Goal: Information Seeking & Learning: Find specific page/section

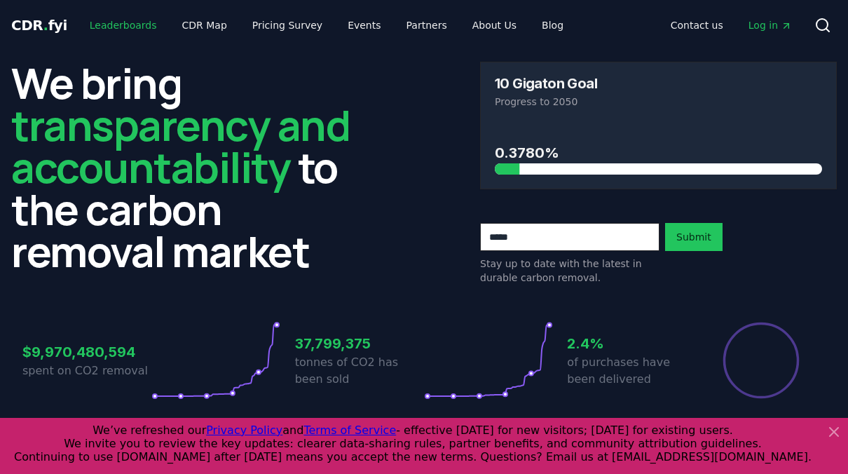
click at [118, 25] on link "Leaderboards" at bounding box center [124, 25] width 90 height 25
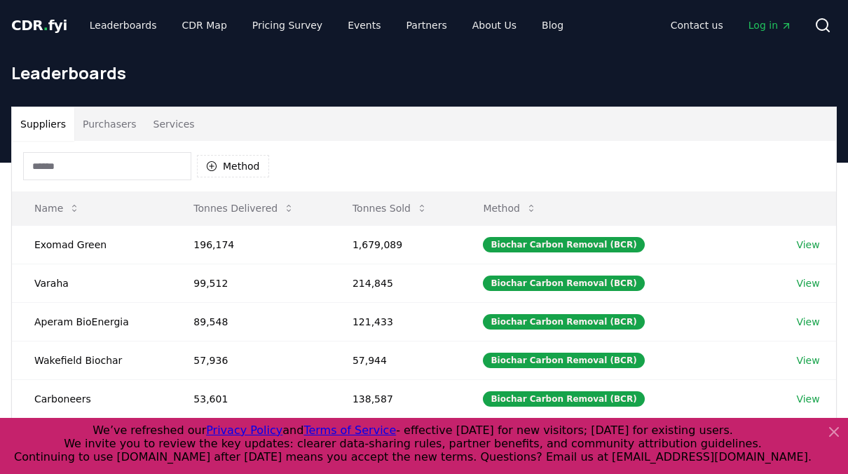
click at [79, 170] on input at bounding box center [107, 166] width 168 height 28
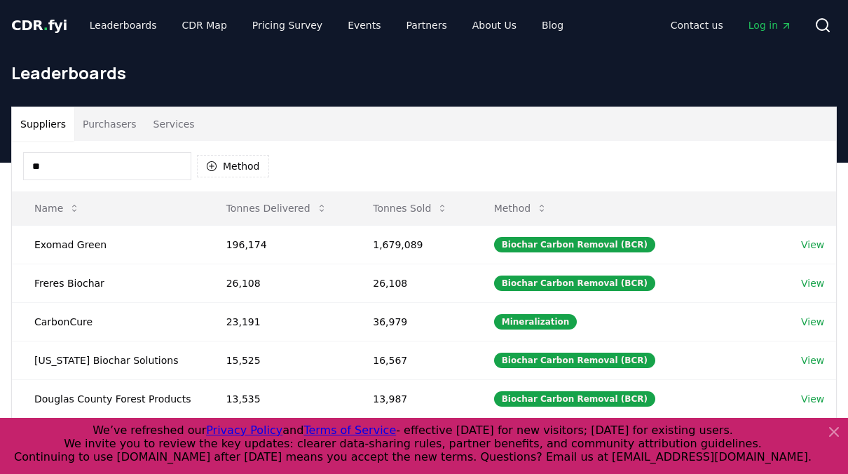
type input "*"
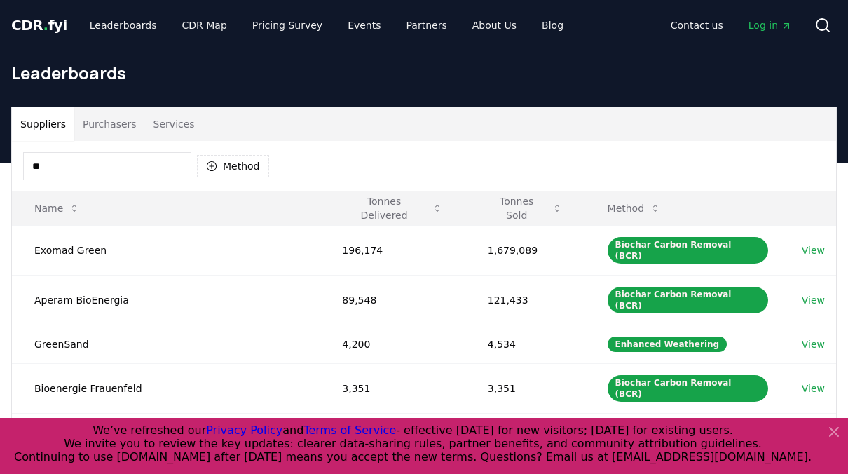
type input "*"
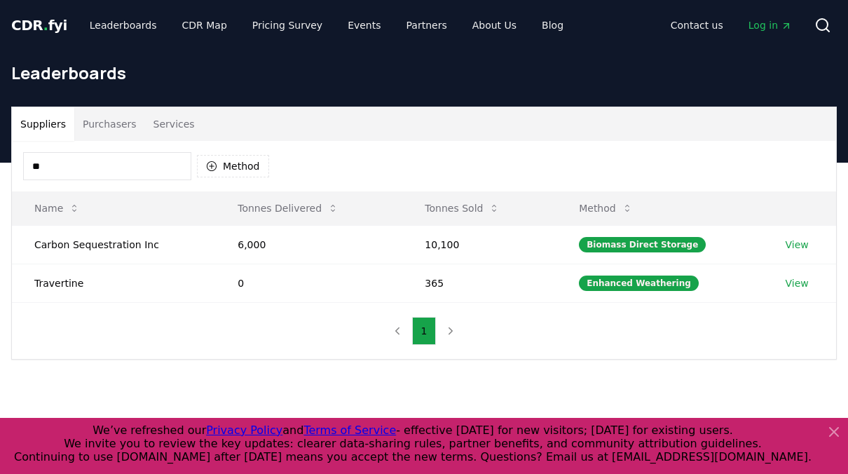
type input "*"
